Goal: Task Accomplishment & Management: Use online tool/utility

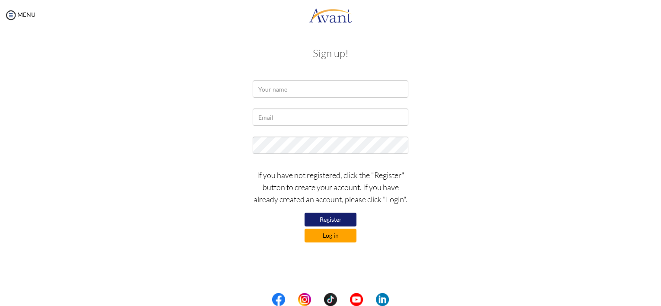
click at [347, 240] on button "Log in" at bounding box center [331, 236] width 52 height 14
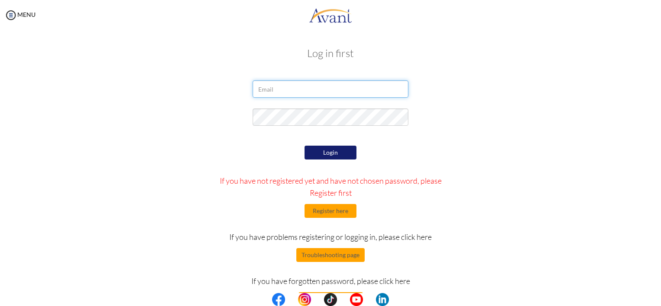
click at [315, 81] on input "email" at bounding box center [331, 88] width 156 height 17
type input "[EMAIL_ADDRESS][DOMAIN_NAME]"
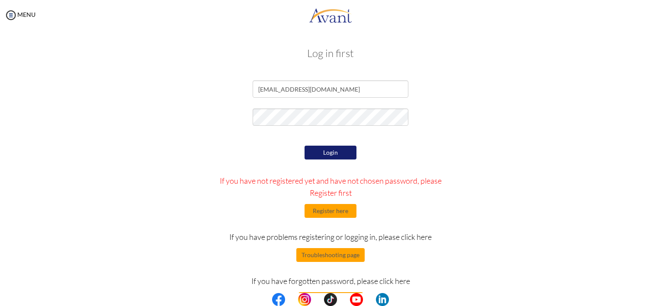
click at [313, 157] on button "Login" at bounding box center [331, 153] width 52 height 14
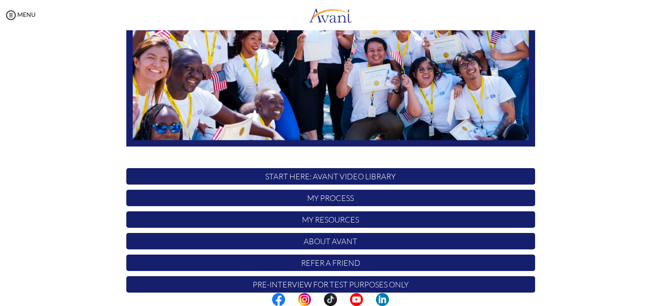
scroll to position [174, 0]
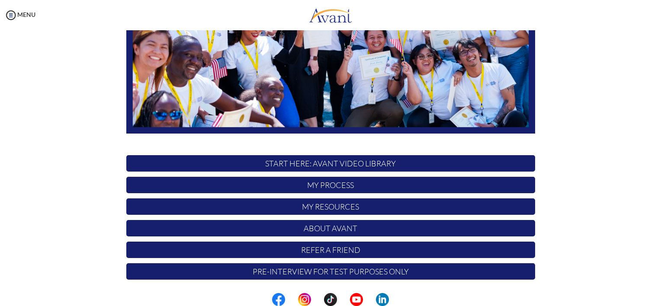
click at [488, 186] on p "My Process" at bounding box center [330, 185] width 409 height 16
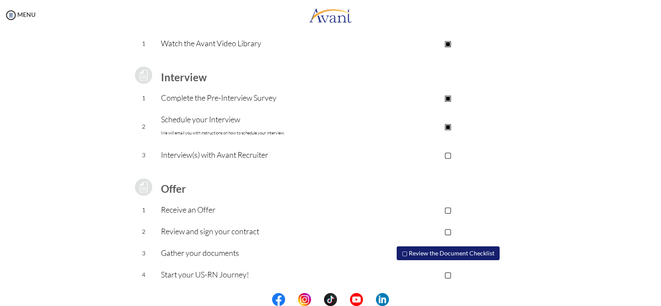
scroll to position [87, 0]
click at [486, 249] on button "▢ Review the Document Checklist" at bounding box center [448, 253] width 103 height 14
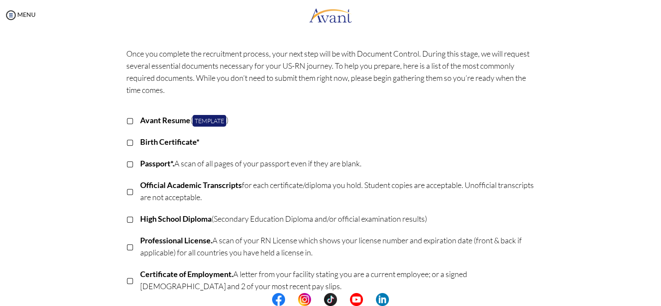
scroll to position [43, 0]
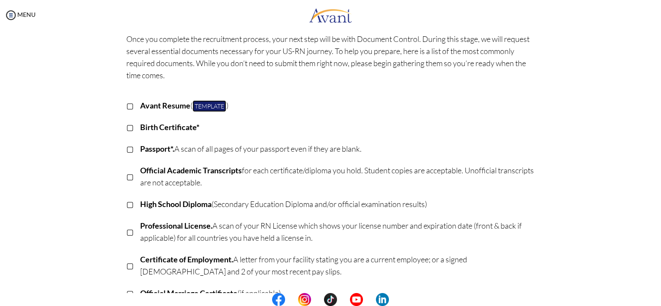
click at [201, 106] on link "Template" at bounding box center [210, 106] width 34 height 12
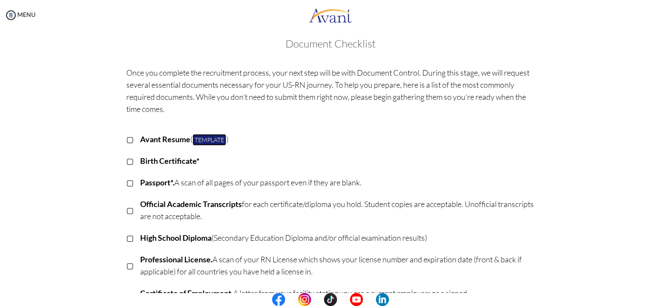
scroll to position [0, 0]
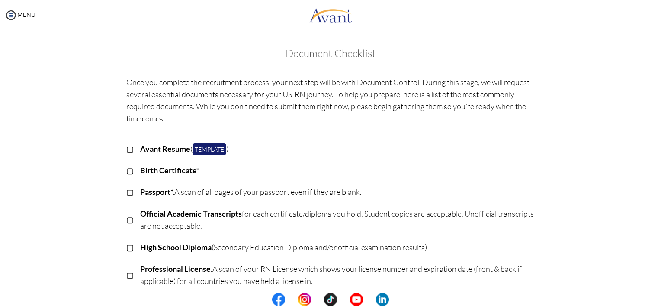
drag, startPoint x: 351, startPoint y: 168, endPoint x: 53, endPoint y: 173, distance: 298.5
click at [53, 173] on div "Document Checklist Once you complete the recruitment process, your next step wi…" at bounding box center [331, 301] width 644 height 506
